Goal: Navigation & Orientation: Find specific page/section

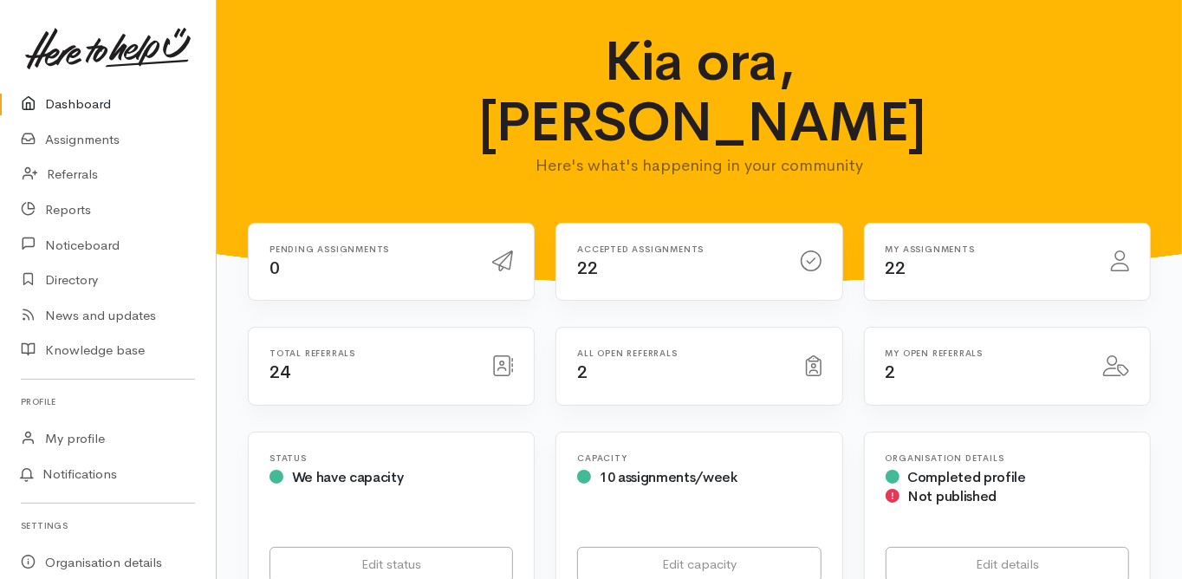
click at [69, 100] on link "Dashboard" at bounding box center [108, 105] width 216 height 36
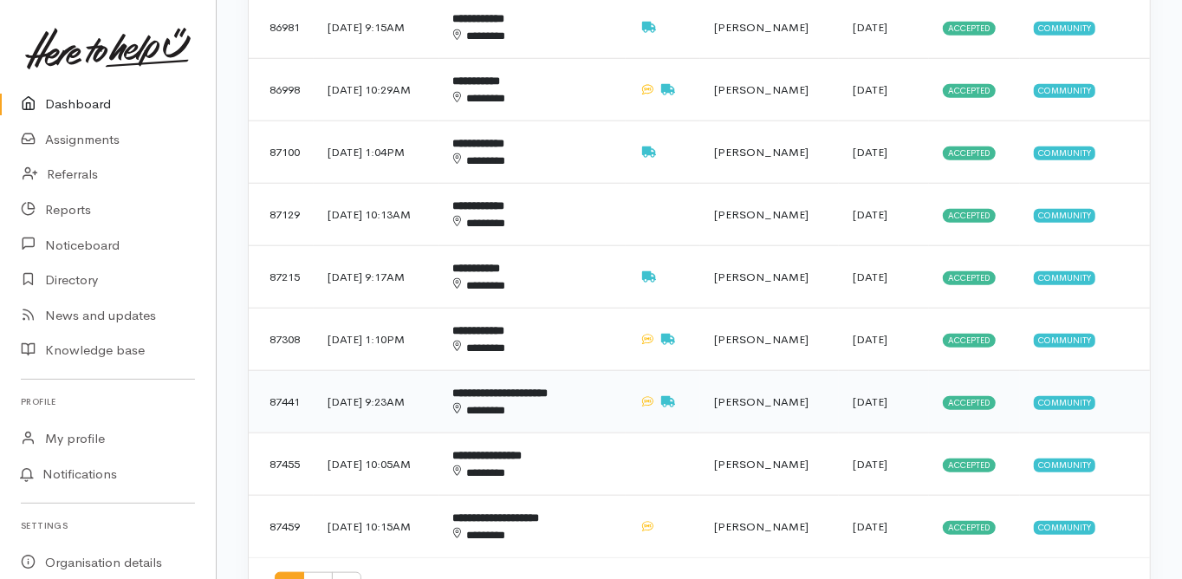
scroll to position [970, 0]
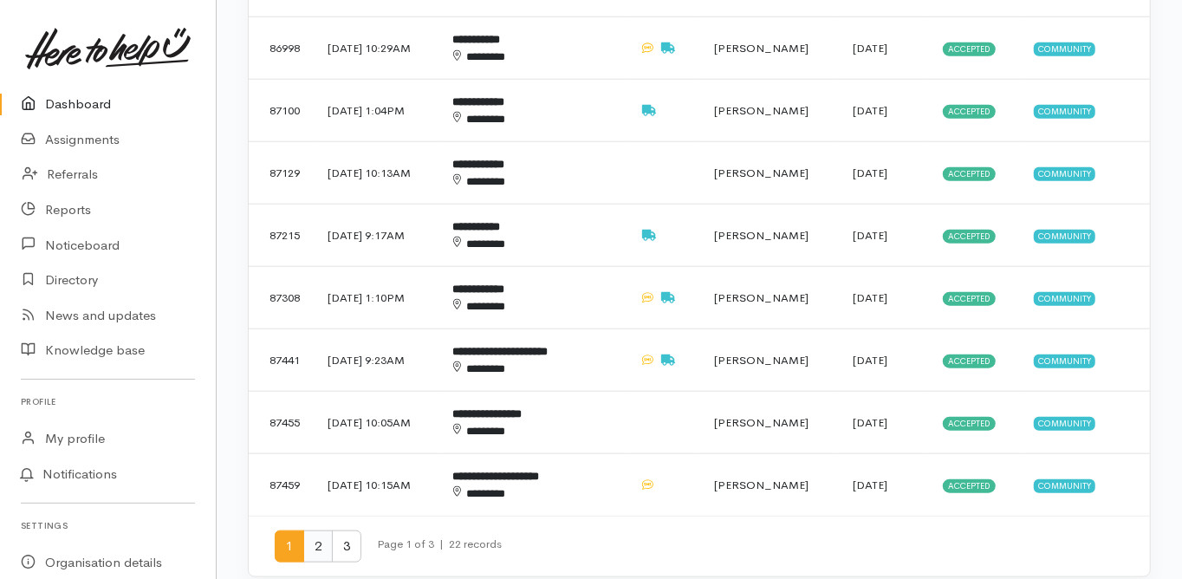
click at [318, 530] on span "2" at bounding box center [317, 546] width 29 height 32
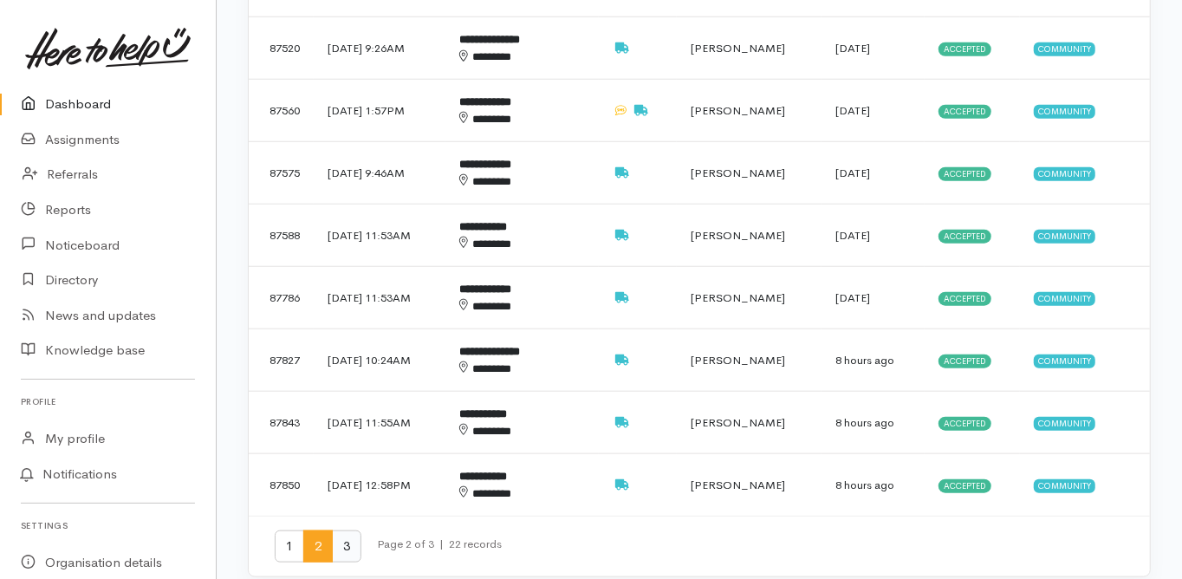
click at [343, 530] on span "3" at bounding box center [346, 546] width 29 height 32
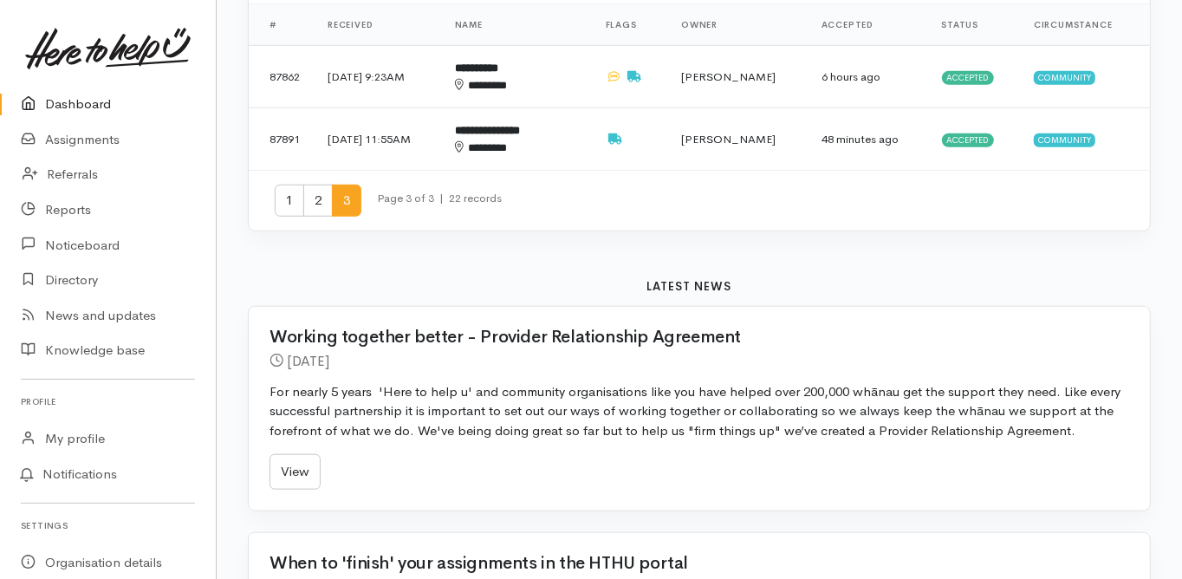
scroll to position [624, 0]
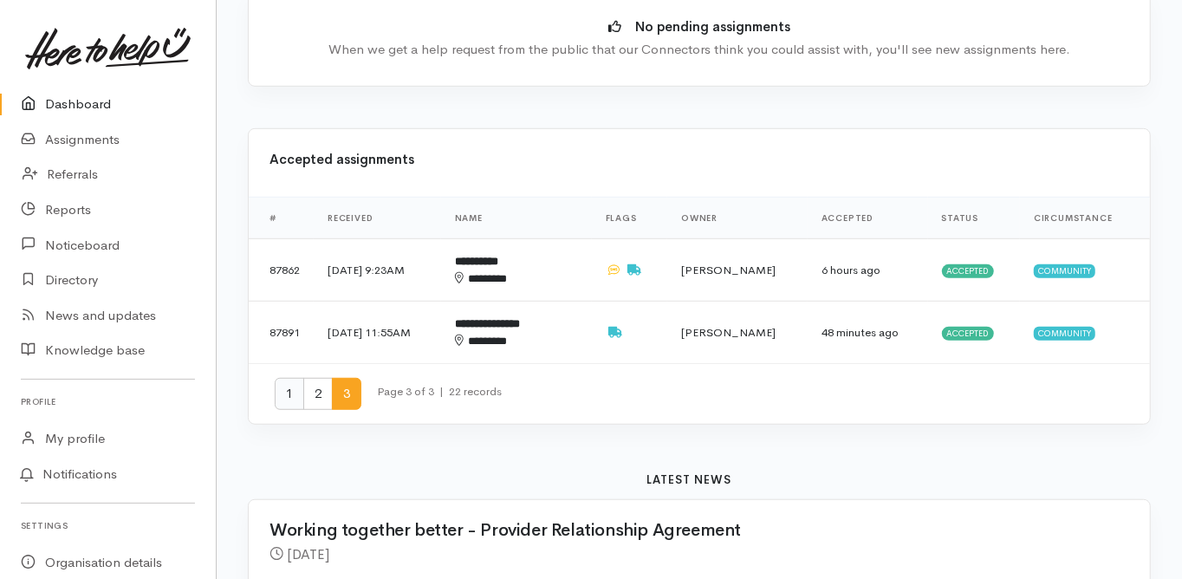
click at [286, 378] on span "1" at bounding box center [289, 394] width 29 height 32
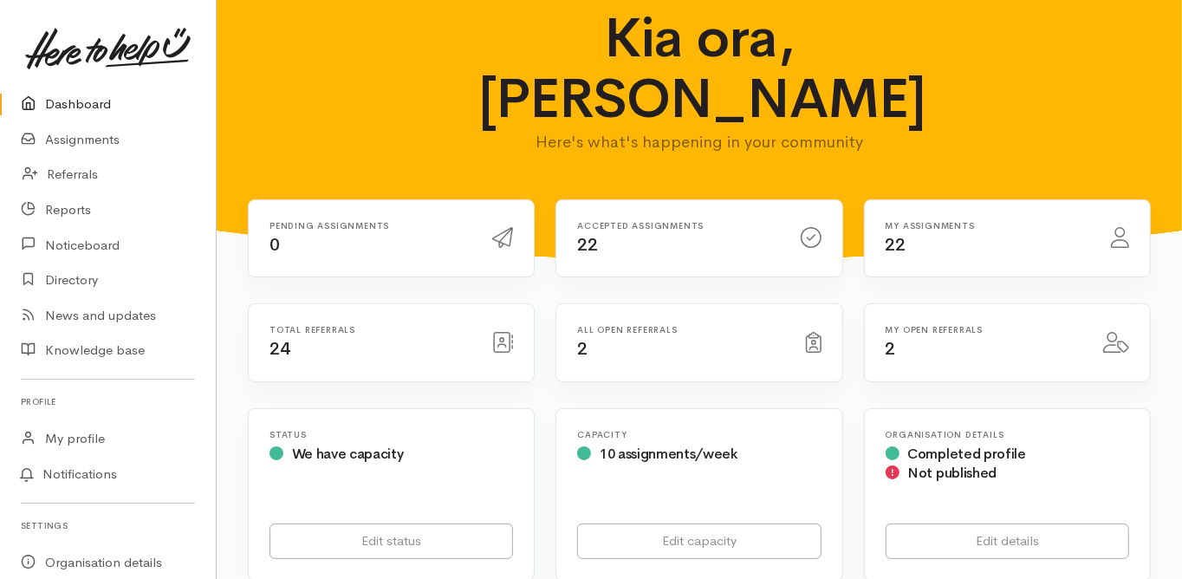
scroll to position [0, 0]
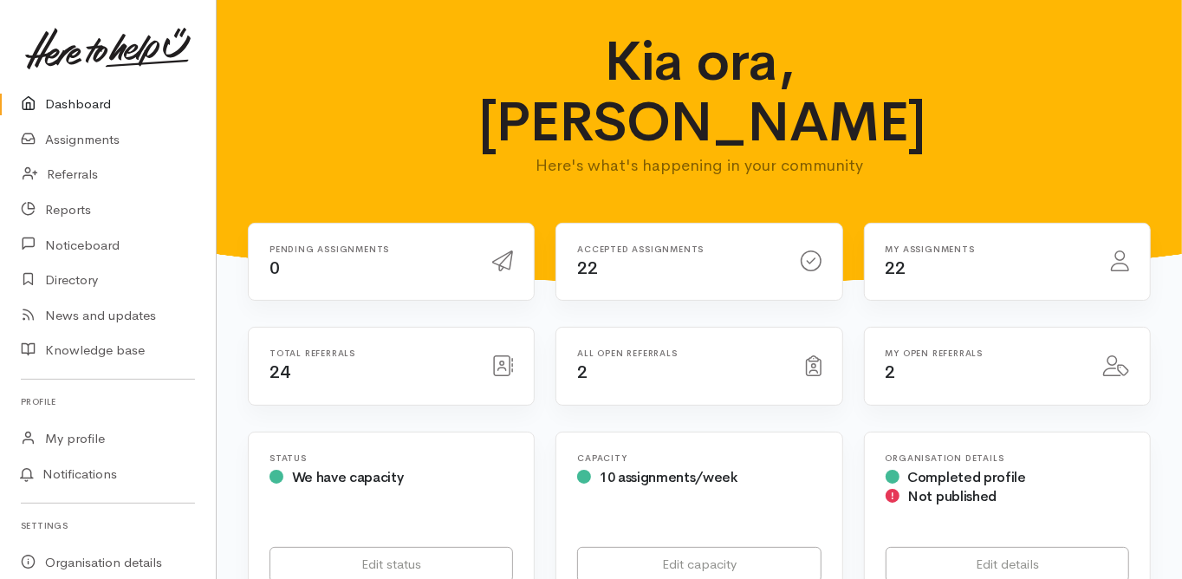
click at [93, 108] on link "Dashboard" at bounding box center [108, 105] width 216 height 36
